Goal: Task Accomplishment & Management: Use online tool/utility

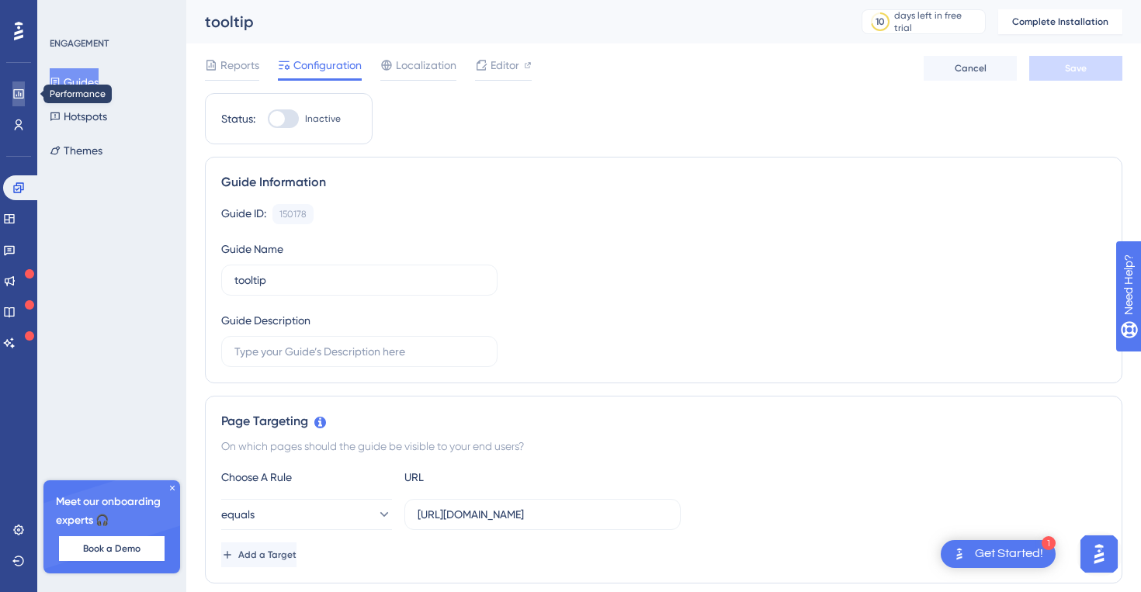
click at [12, 96] on link at bounding box center [18, 93] width 12 height 25
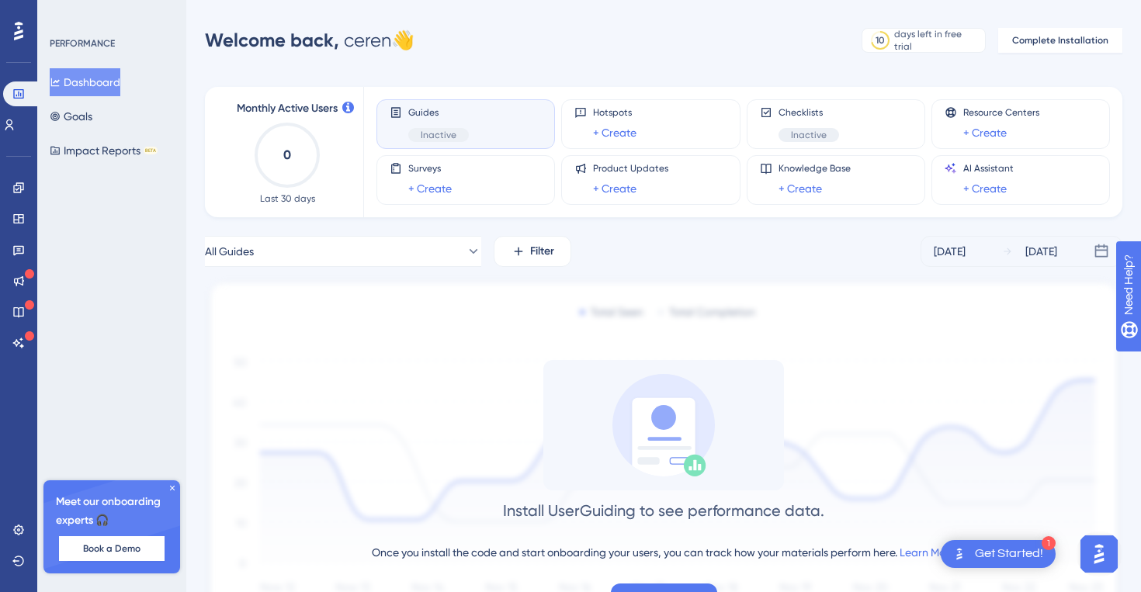
click at [171, 484] on icon at bounding box center [172, 487] width 9 height 9
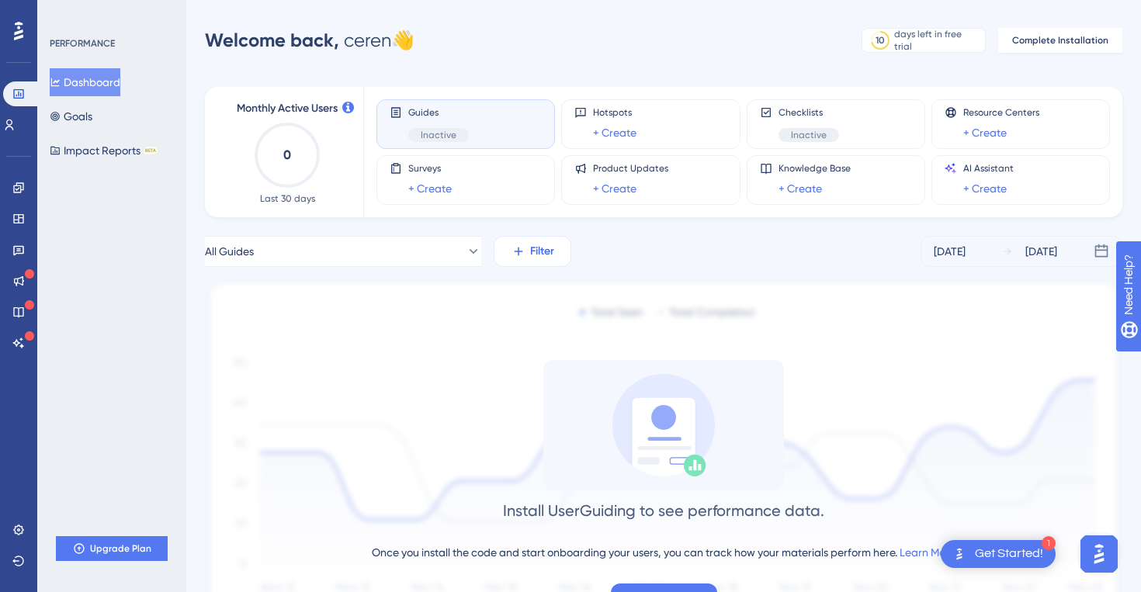
click at [526, 244] on button "Filter" at bounding box center [532, 251] width 78 height 31
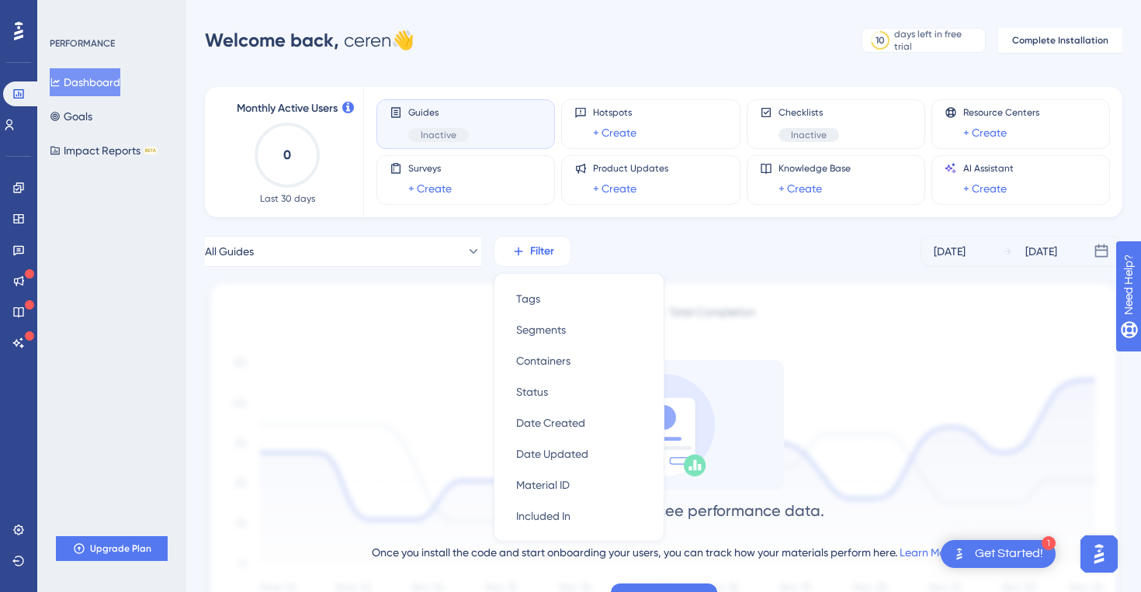
scroll to position [81, 0]
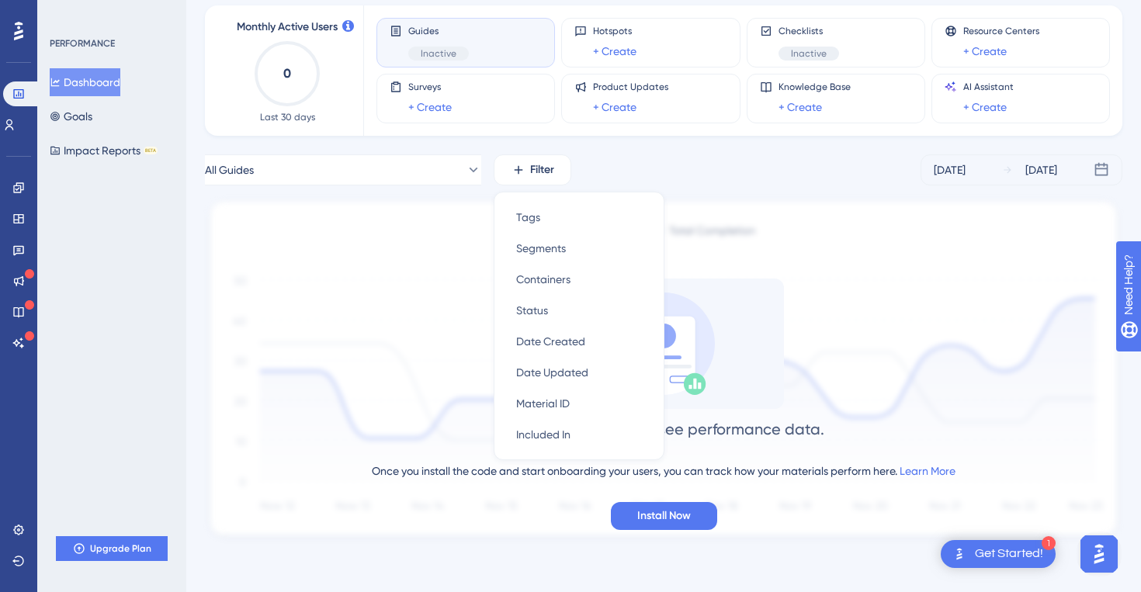
click at [455, 524] on div "Install UserGuiding to see performance data. Once you install the code and star…" at bounding box center [663, 404] width 917 height 251
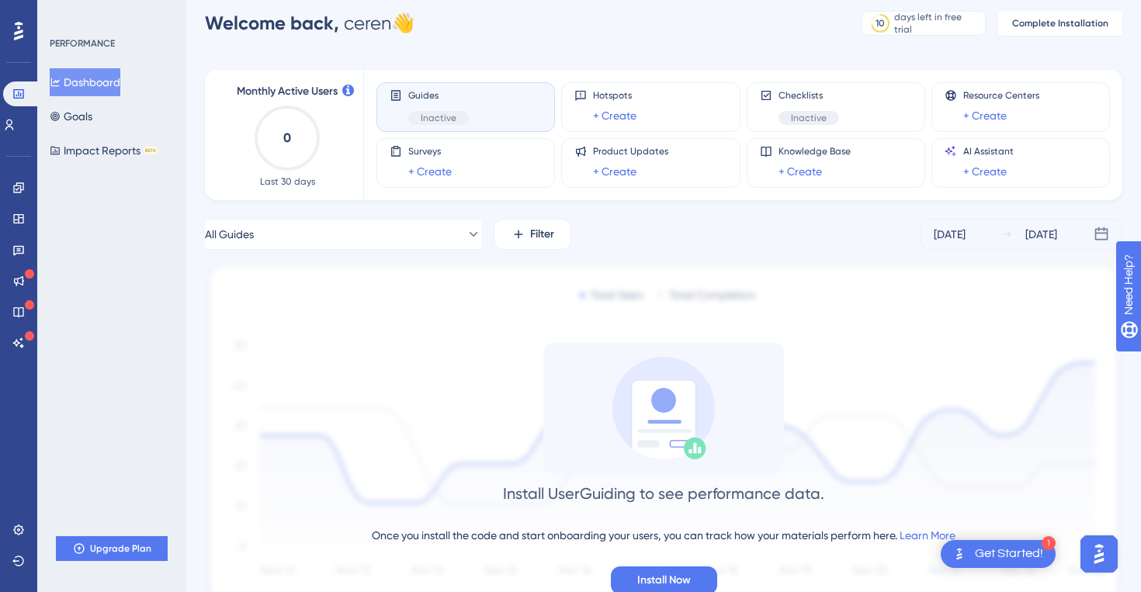
scroll to position [0, 0]
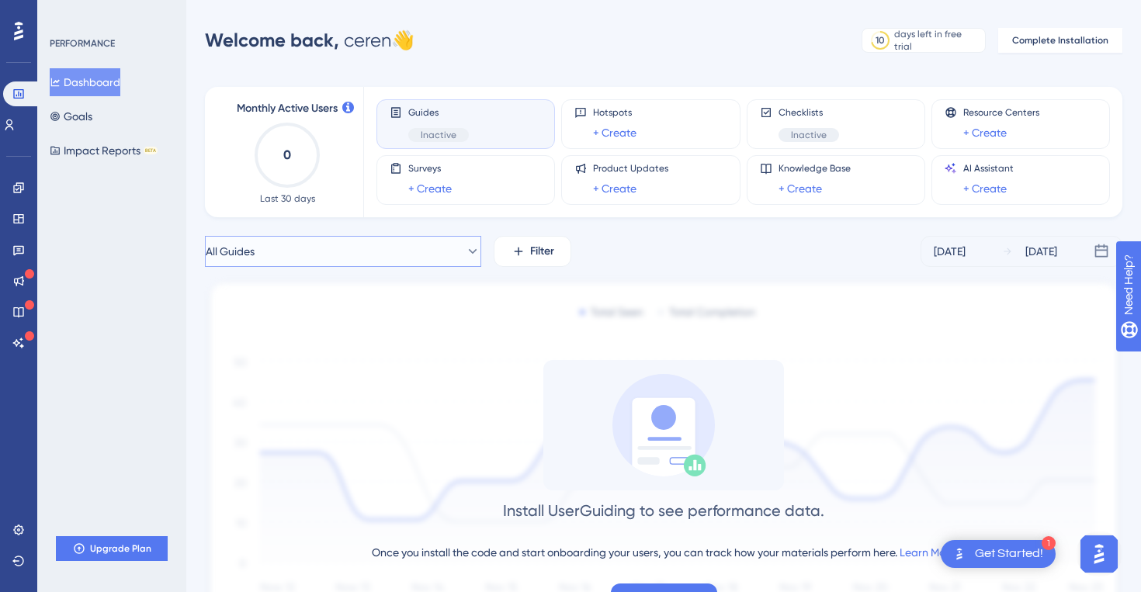
click at [391, 243] on button "All Guides" at bounding box center [343, 251] width 276 height 31
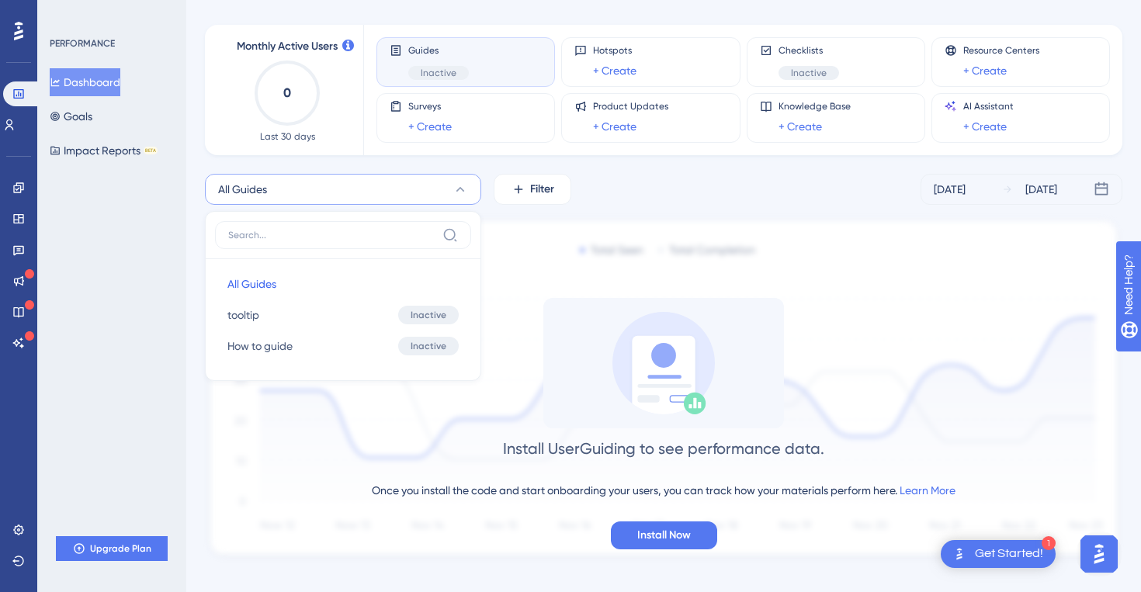
click at [632, 185] on div "All Guides All Guides All Guides tooltip tooltip Inactive Activate How to guide…" at bounding box center [663, 189] width 917 height 31
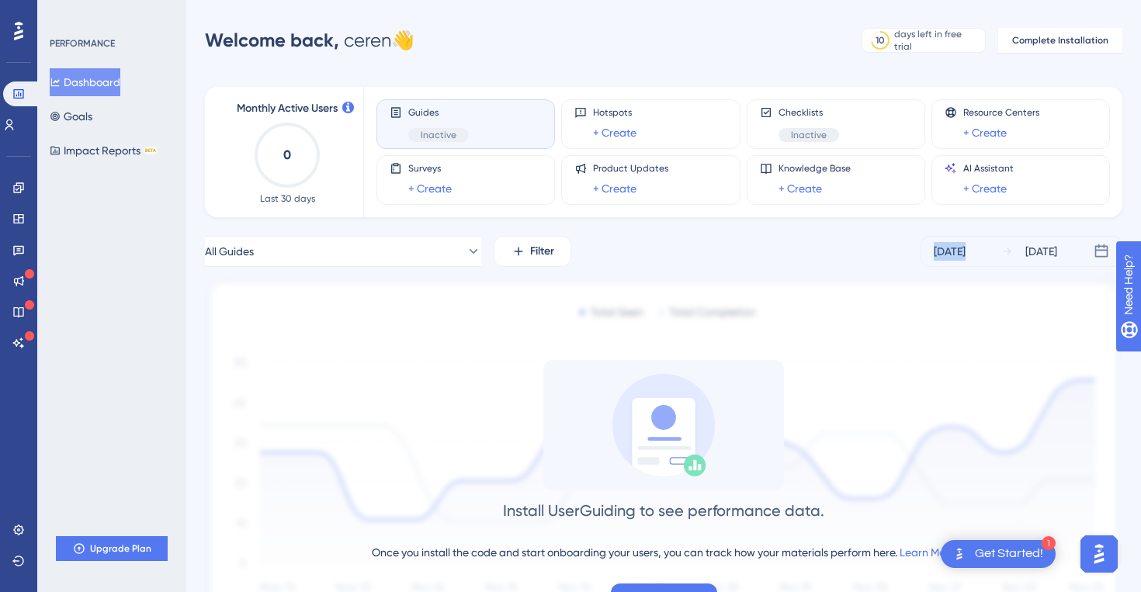
click at [964, 242] on div "[DATE]" at bounding box center [949, 251] width 32 height 19
click at [1026, 256] on div "[DATE]" at bounding box center [1041, 251] width 32 height 19
click at [13, 183] on icon at bounding box center [18, 188] width 12 height 12
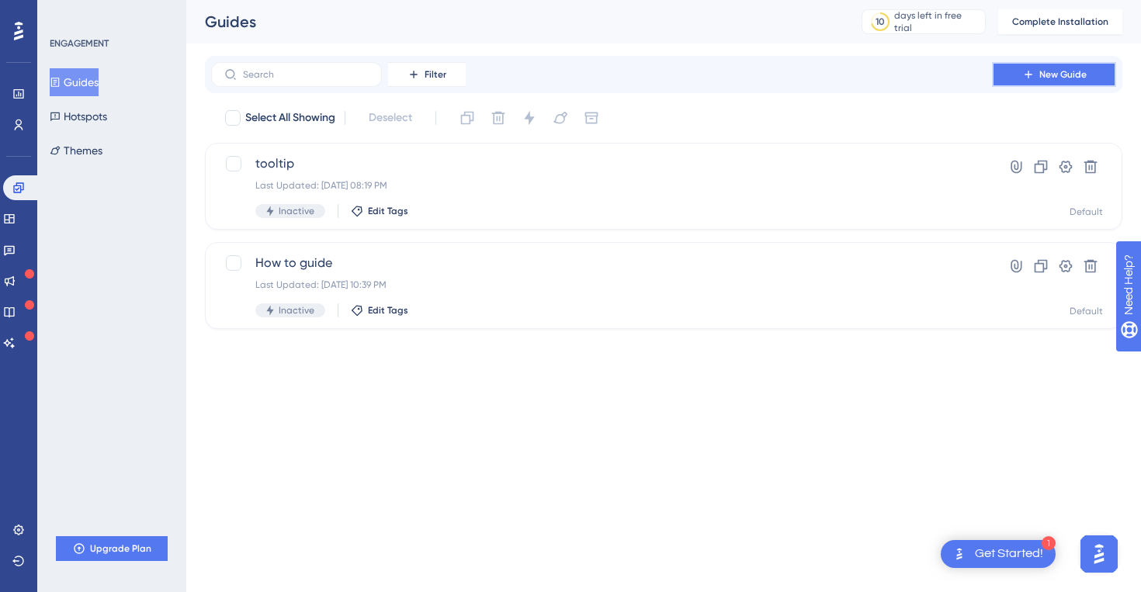
click at [1020, 75] on button "New Guide" at bounding box center [1054, 74] width 124 height 25
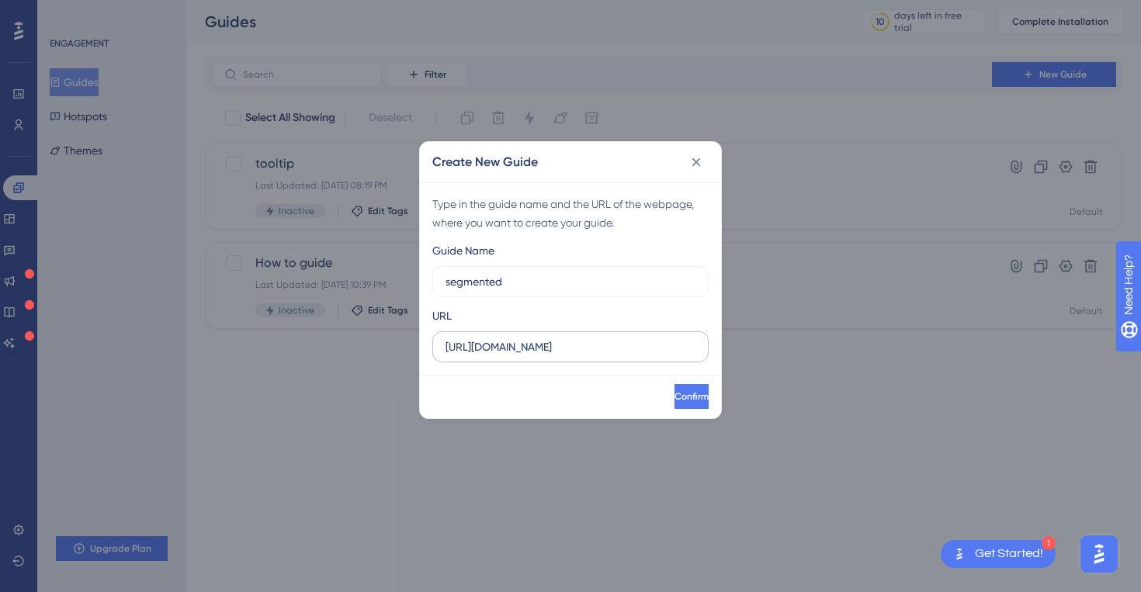
type input "segmented"
click at [613, 345] on input "[URL][DOMAIN_NAME]" at bounding box center [570, 346] width 250 height 17
paste input "[PERSON_NAME][DOMAIN_NAME][URL]"
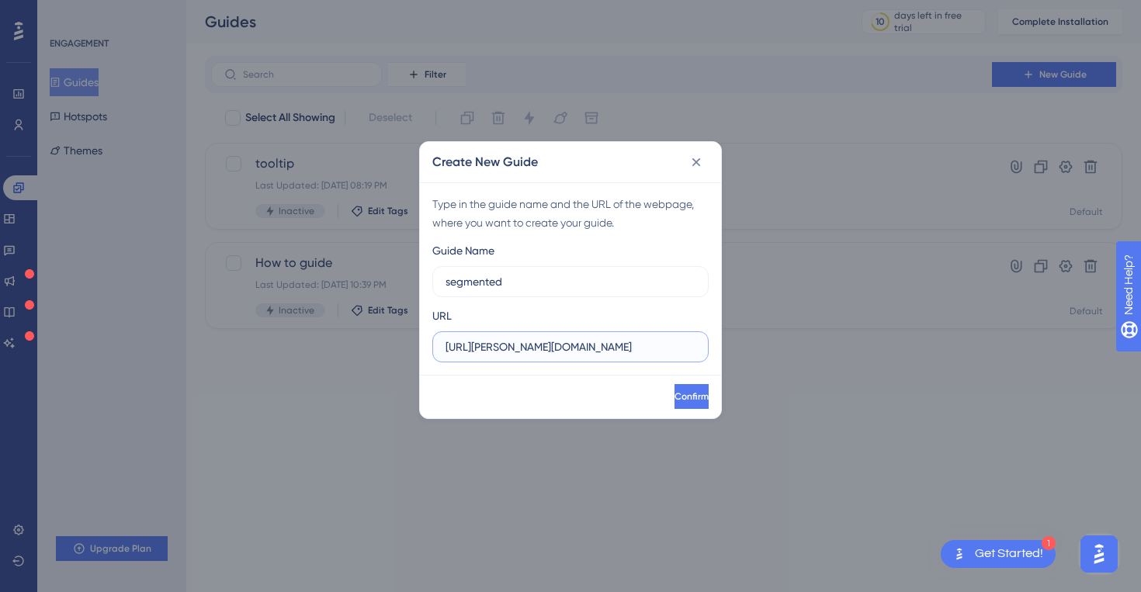
type input "[URL][PERSON_NAME][DOMAIN_NAME]"
